Goal: Navigation & Orientation: Find specific page/section

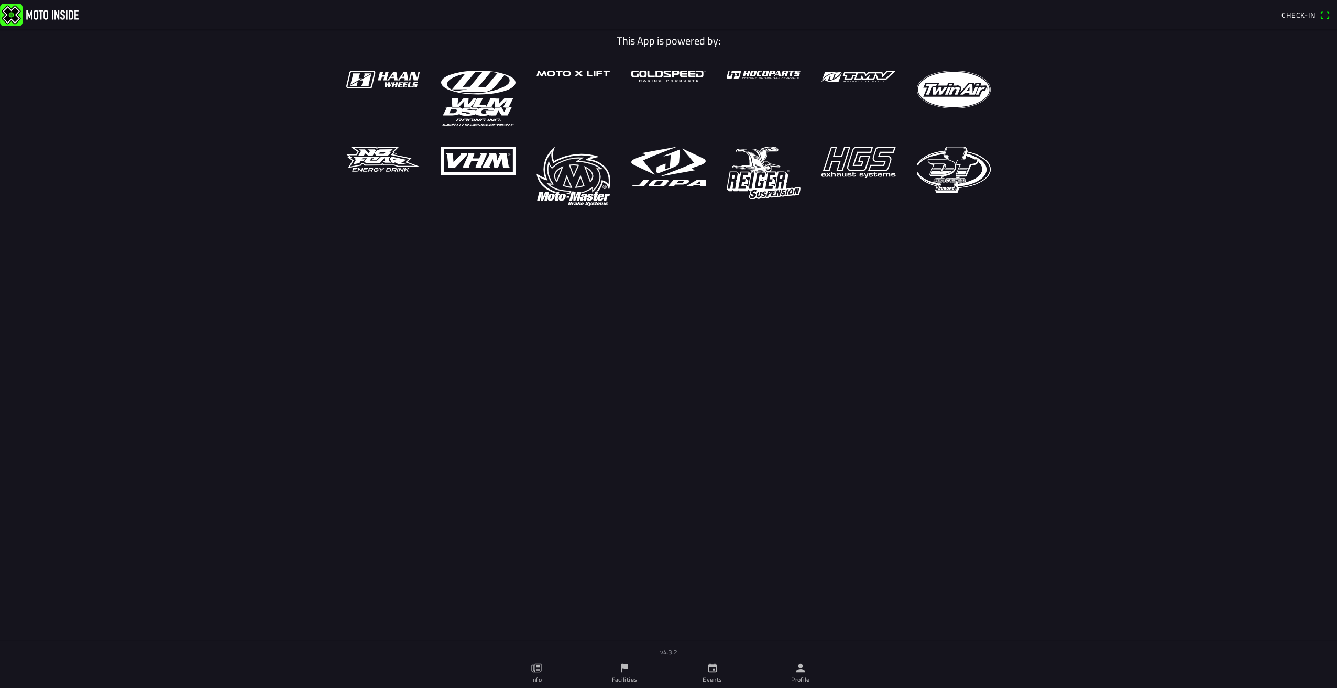
click at [705, 667] on link "Events" at bounding box center [712, 673] width 88 height 29
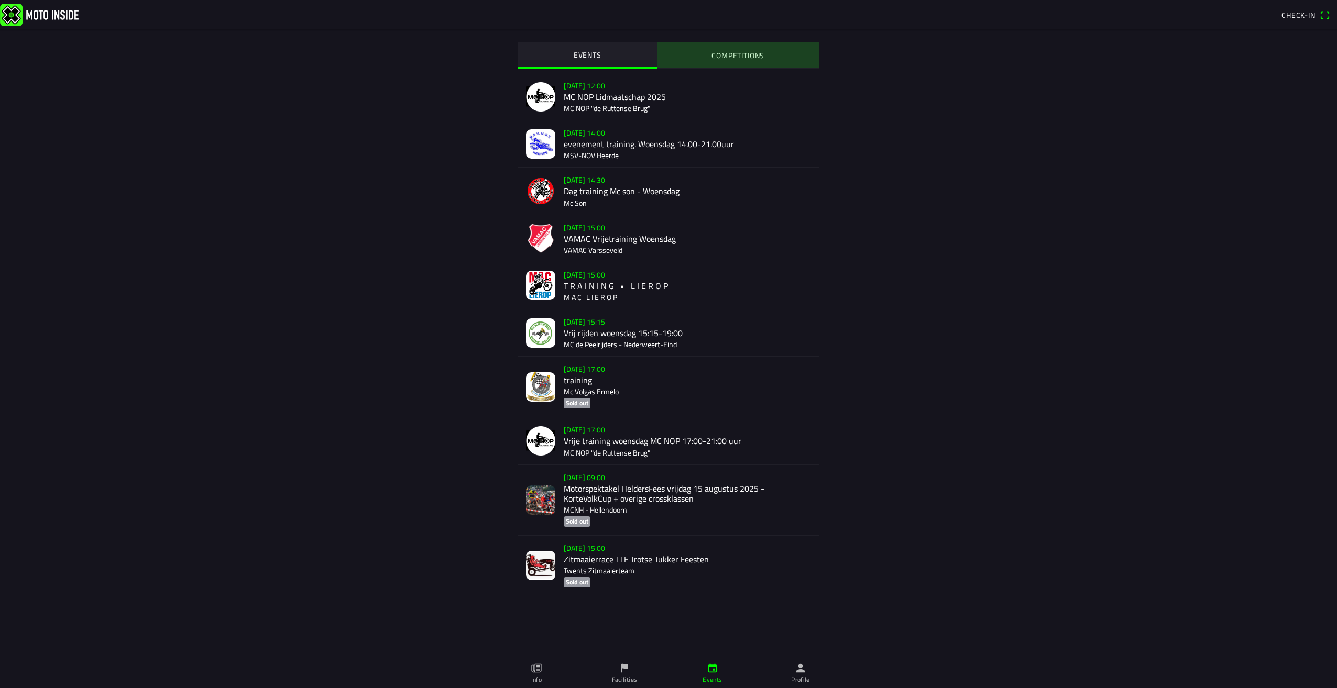
click at [700, 63] on button "COMPETITIONS" at bounding box center [738, 55] width 162 height 26
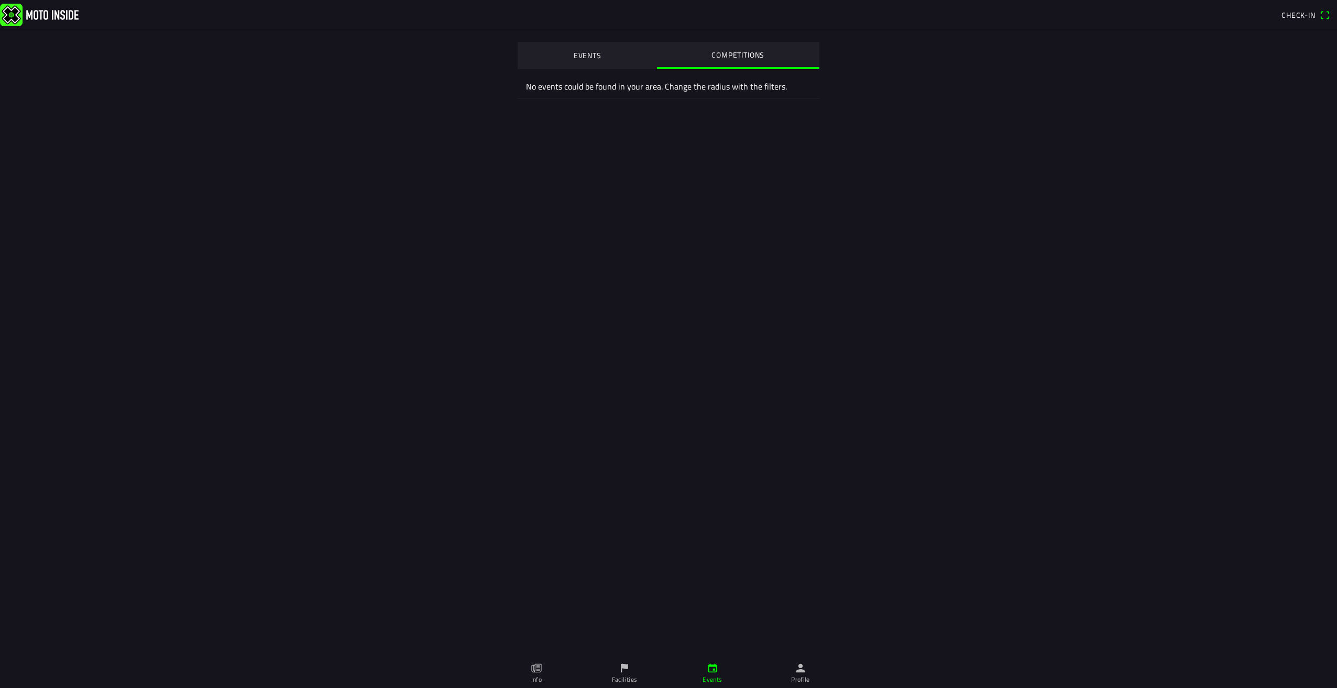
click at [565, 64] on button "EVENTS" at bounding box center [587, 55] width 139 height 26
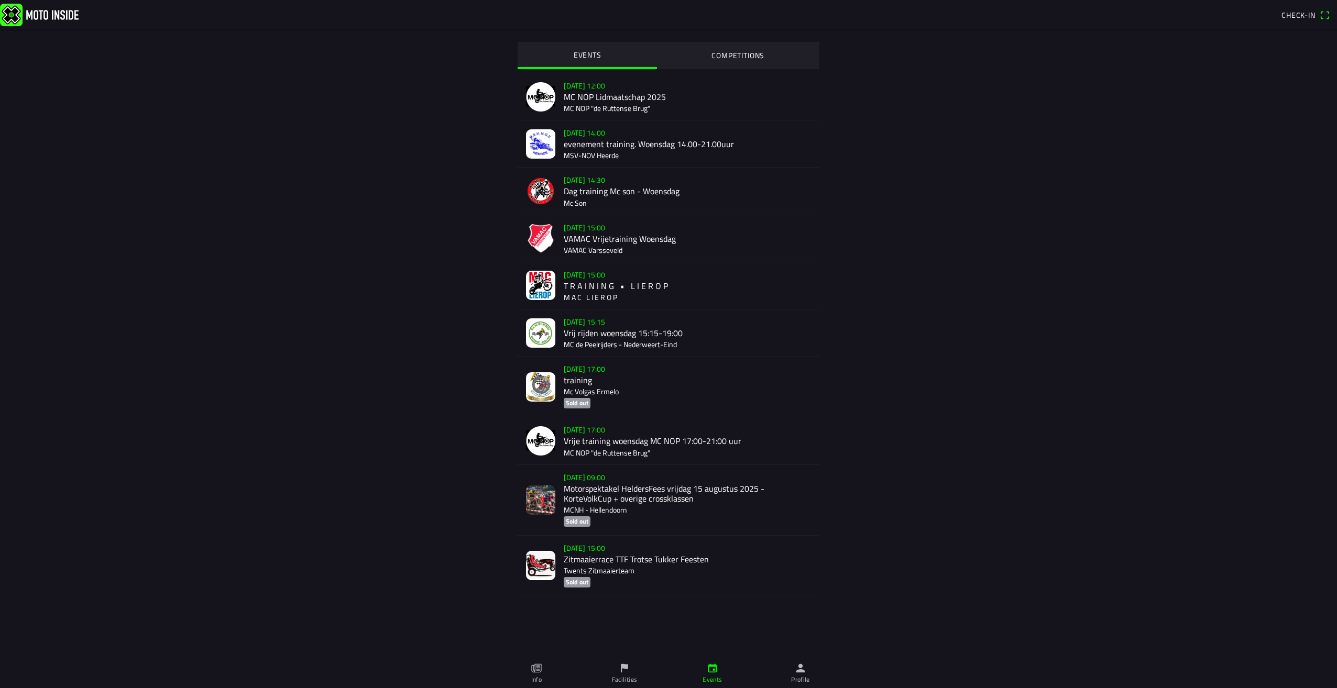
drag, startPoint x: 488, startPoint y: 530, endPoint x: 468, endPoint y: 506, distance: 30.9
click at [470, 509] on div "EVENTS COMPETITIONS [DATE] 12:00 MC NOP Lidmaatschap 2025 MC NOP "de Ruttense B…" at bounding box center [668, 339] width 670 height 620
drag, startPoint x: 555, startPoint y: 607, endPoint x: 568, endPoint y: 607, distance: 12.6
click at [555, 607] on ion-infinite-scroll-content "Loading more..." at bounding box center [669, 619] width 302 height 44
click at [619, 600] on ion-infinite-scroll-content "Loading more..." at bounding box center [669, 619] width 302 height 44
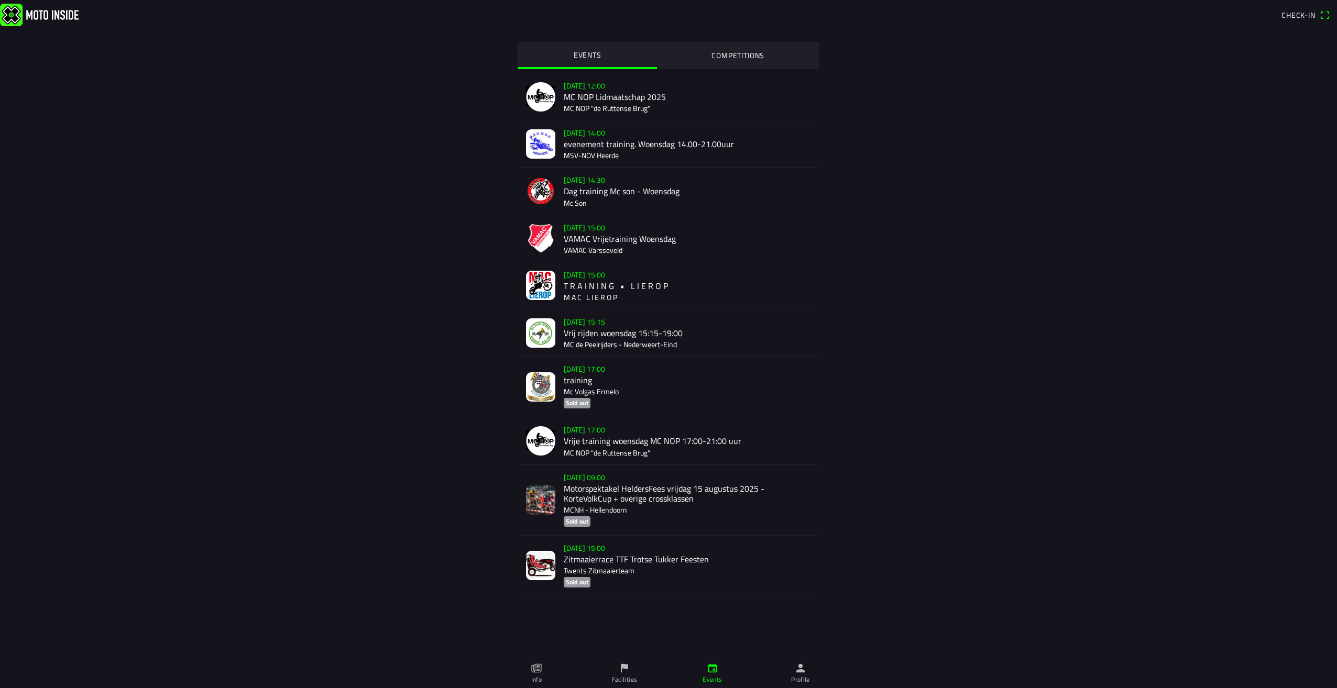
click at [15, 15] on img at bounding box center [39, 14] width 79 height 23
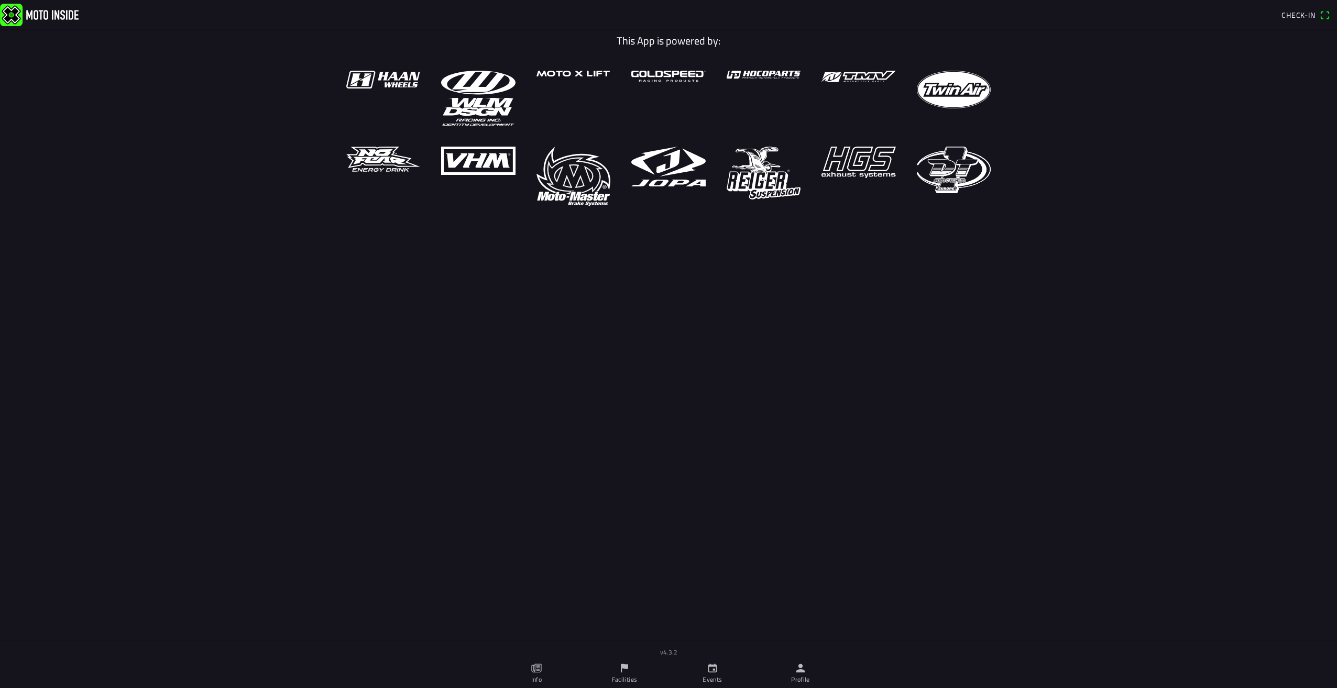
drag, startPoint x: 623, startPoint y: 665, endPoint x: 645, endPoint y: 669, distance: 22.3
click at [645, 670] on link "Facilities" at bounding box center [624, 673] width 88 height 29
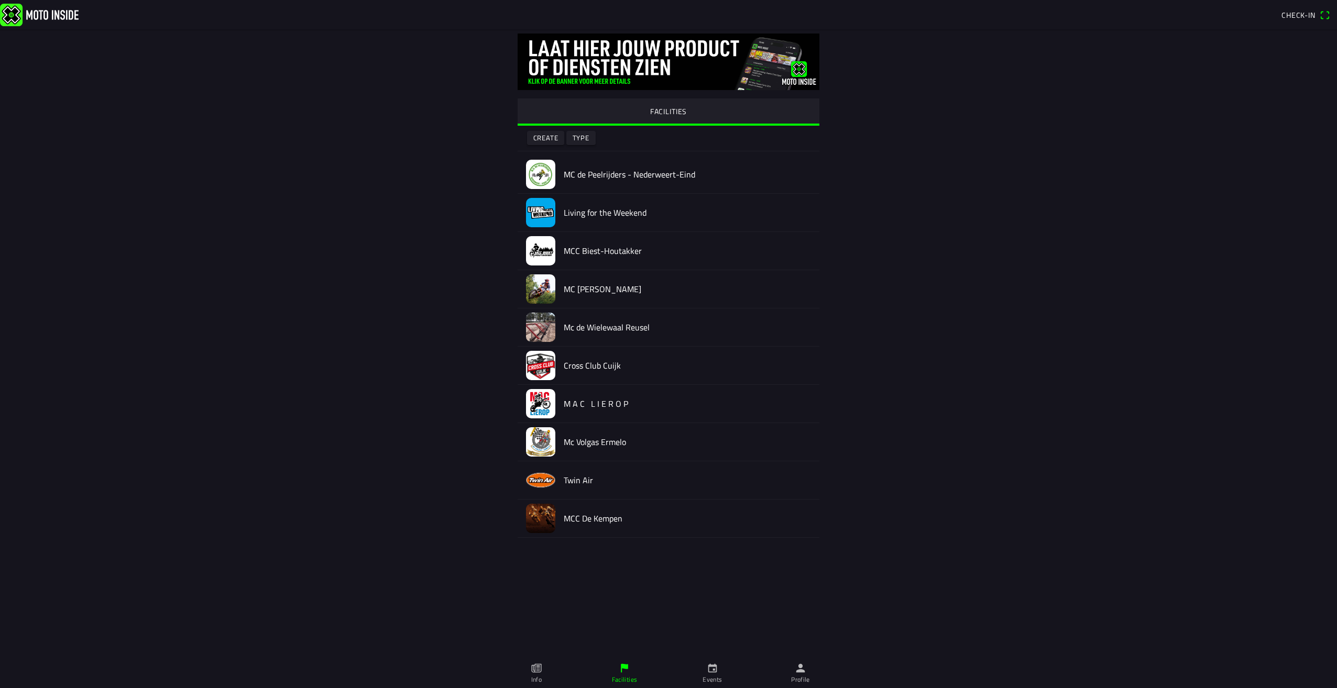
drag, startPoint x: 711, startPoint y: 659, endPoint x: 708, endPoint y: 653, distance: 6.8
click at [708, 653] on div "FACILITIES Create Type MC de Peelrijders - [GEOGRAPHIC_DATA]-Eind Living for th…" at bounding box center [668, 344] width 1337 height 688
click at [700, 665] on link "Events" at bounding box center [712, 673] width 88 height 29
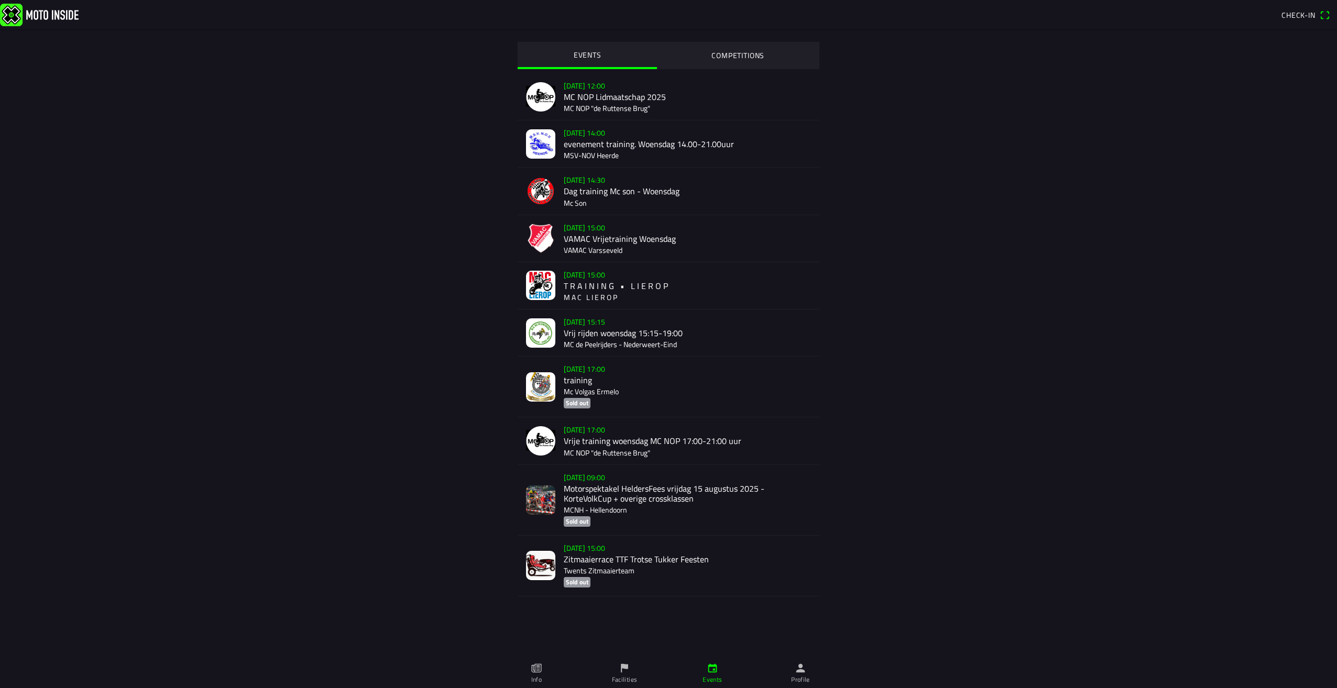
click at [806, 659] on link "Profile" at bounding box center [800, 673] width 88 height 29
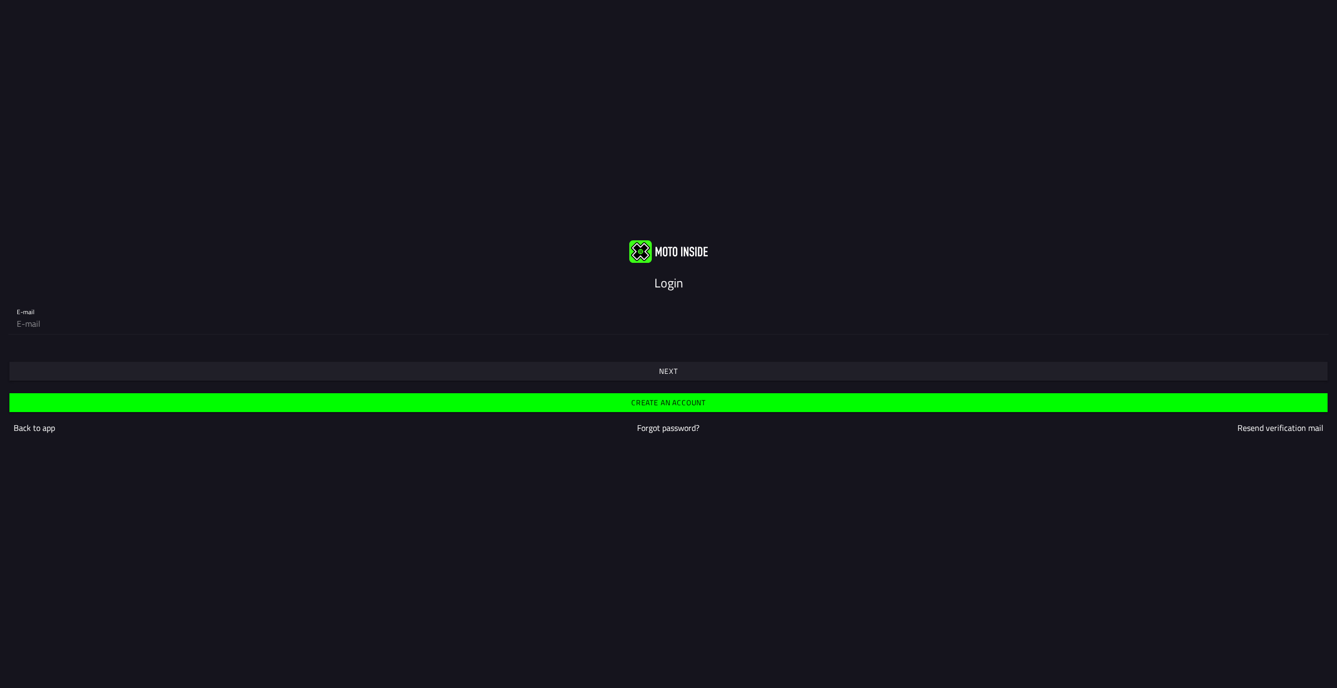
click at [648, 249] on img at bounding box center [668, 251] width 79 height 23
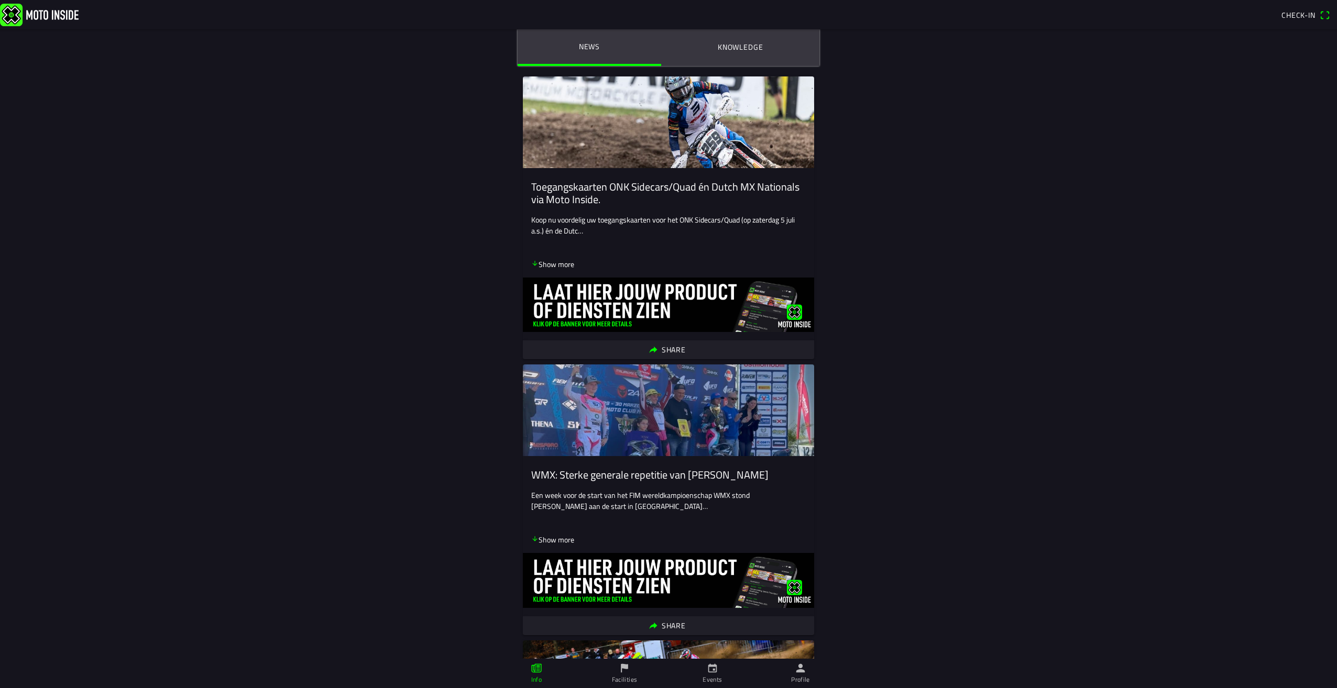
scroll to position [157, 0]
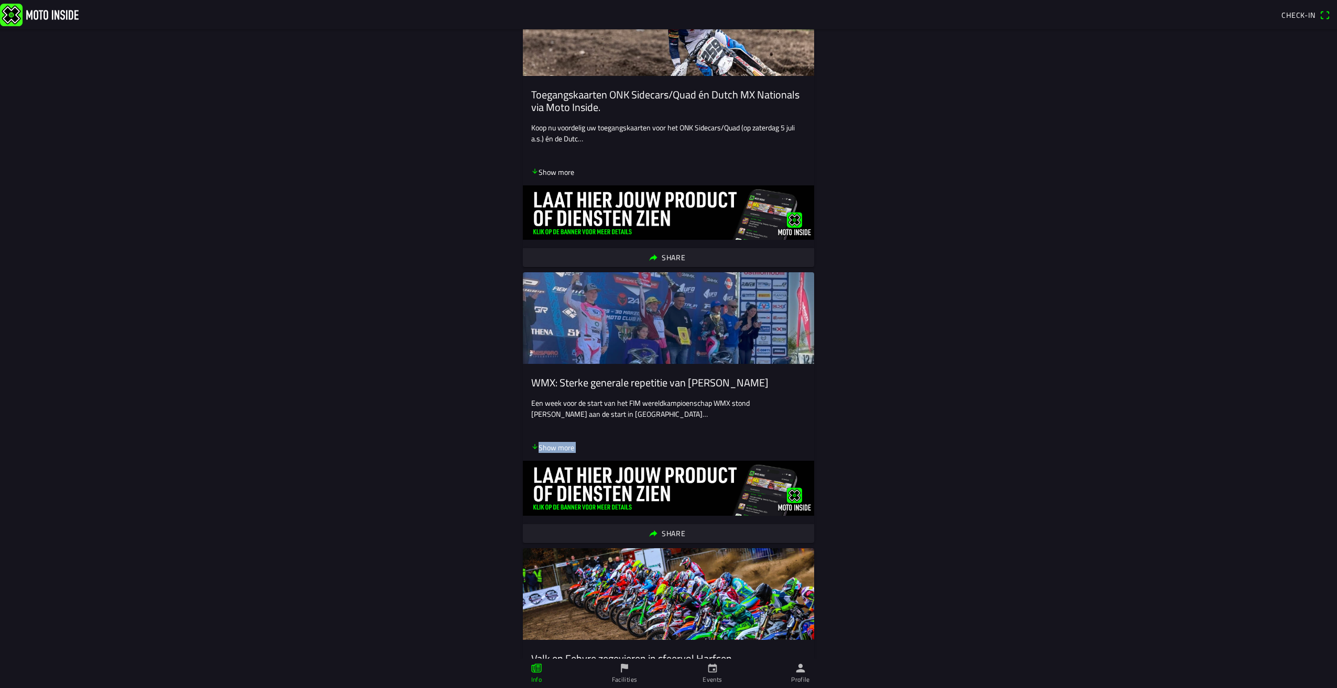
click at [523, 524] on ion-card "WMX: Sterke generale repetitie van [PERSON_NAME] Een week voor de start van het…" at bounding box center [668, 407] width 291 height 270
click at [712, 673] on icon "calendar" at bounding box center [713, 669] width 12 height 12
